Goal: Task Accomplishment & Management: Manage account settings

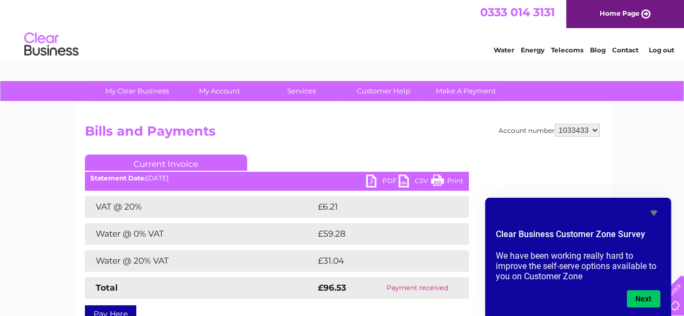
scroll to position [1, 0]
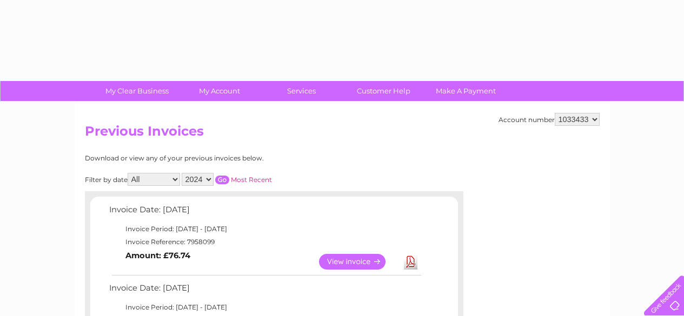
select select "2024"
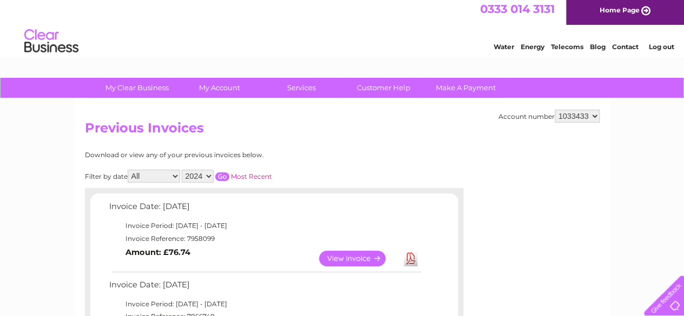
scroll to position [2, 0]
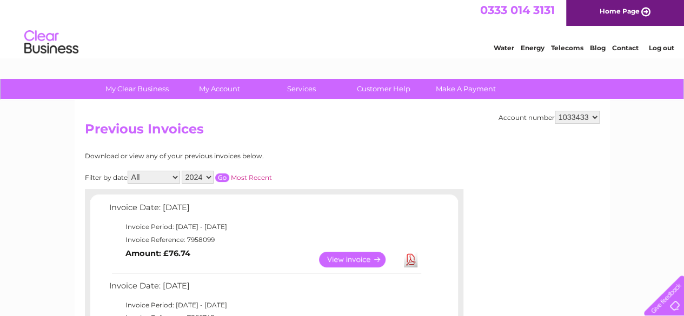
click at [223, 179] on input "button" at bounding box center [222, 178] width 14 height 9
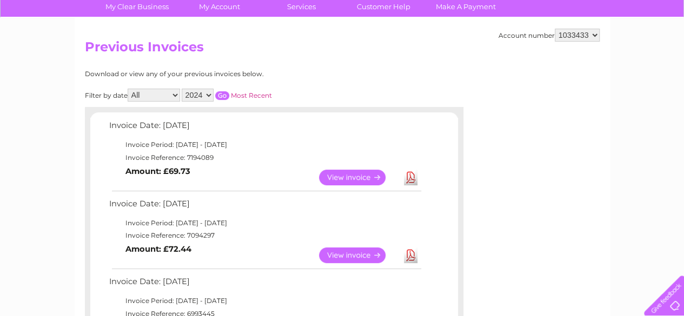
scroll to position [85, 0]
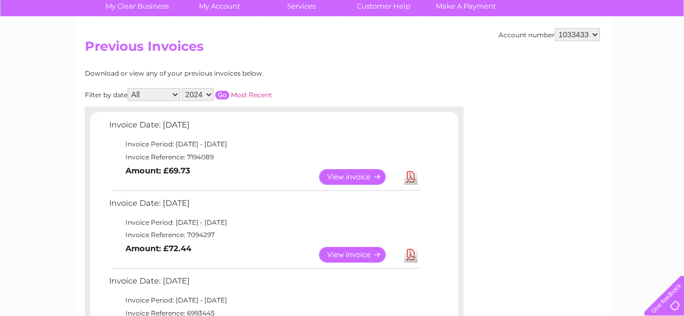
click at [358, 252] on link "View" at bounding box center [359, 255] width 80 height 16
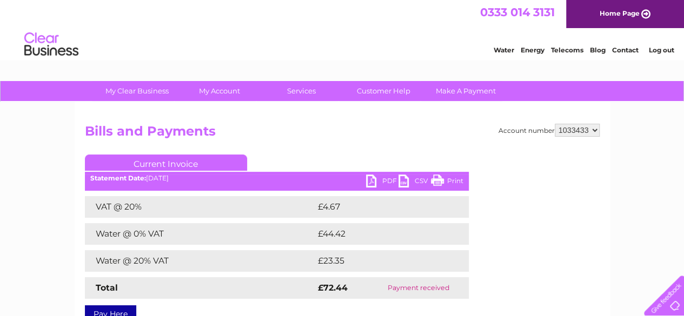
click at [377, 176] on link "PDF" at bounding box center [382, 183] width 32 height 16
